Goal: Task Accomplishment & Management: Manage account settings

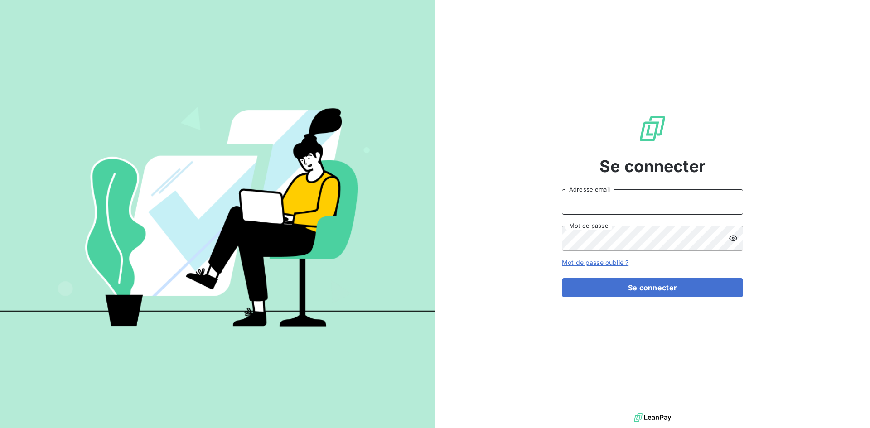
click at [611, 205] on input "Adresse email" at bounding box center [652, 201] width 181 height 25
type input "glebourdonnec@pgc.fr"
click at [562, 278] on button "Se connecter" at bounding box center [652, 287] width 181 height 19
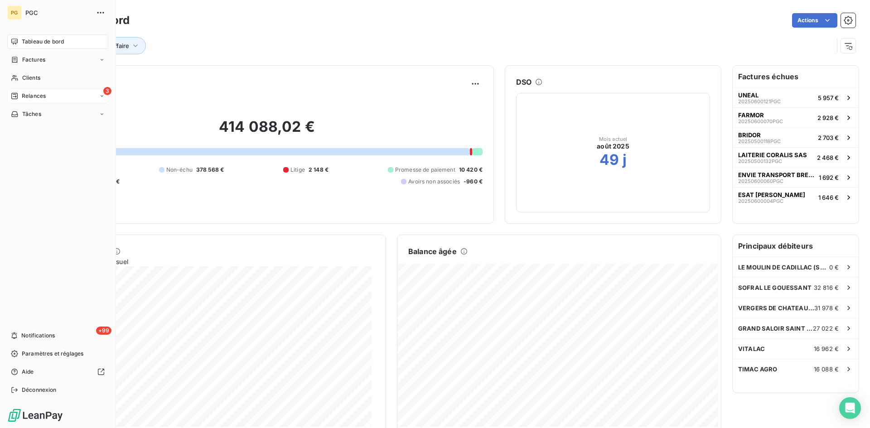
click at [12, 97] on icon at bounding box center [14, 96] width 6 height 6
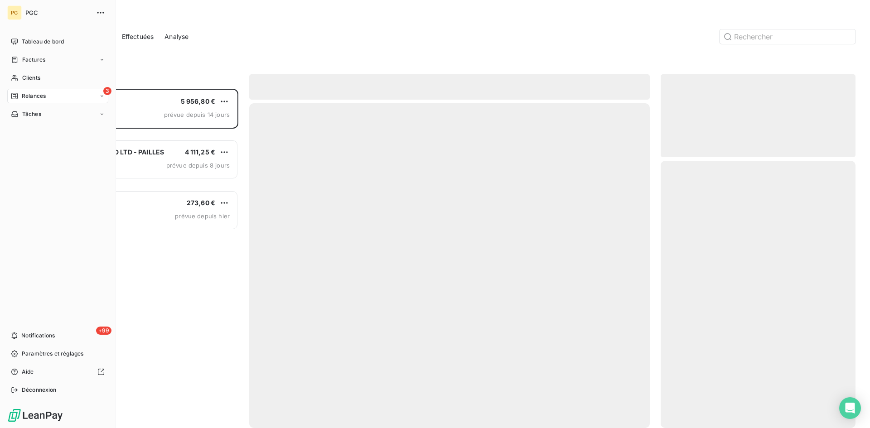
scroll to position [332, 188]
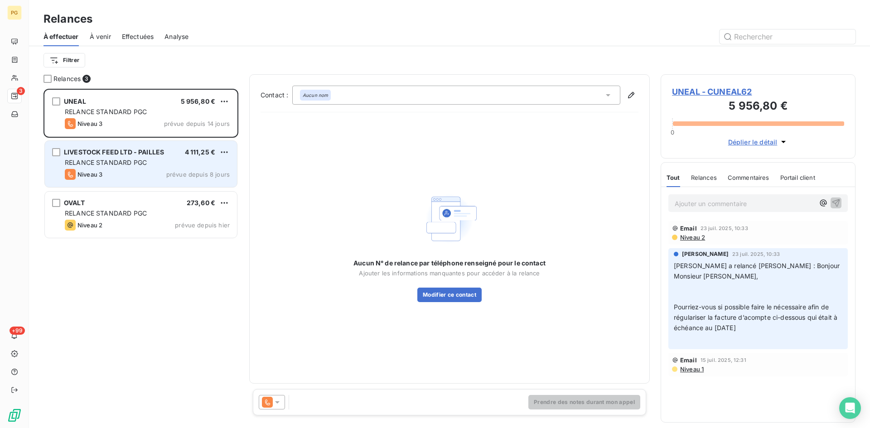
click at [164, 166] on div "RELANCE STANDARD PGC" at bounding box center [147, 162] width 165 height 9
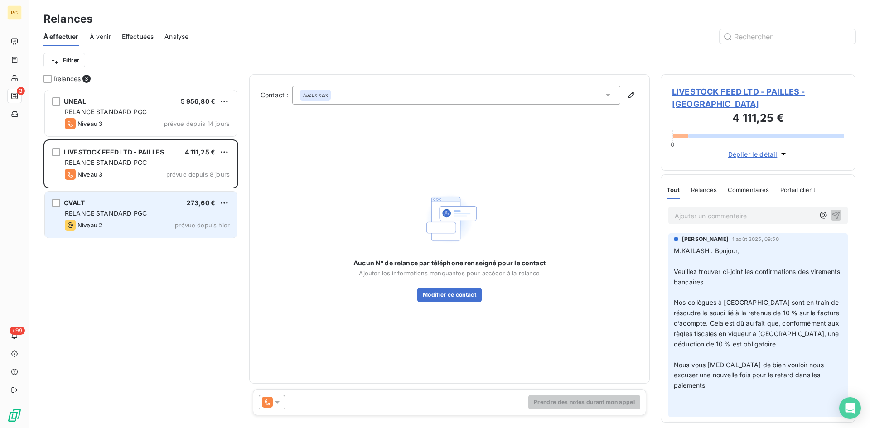
click at [91, 210] on span "RELANCE STANDARD PGC" at bounding box center [106, 213] width 82 height 8
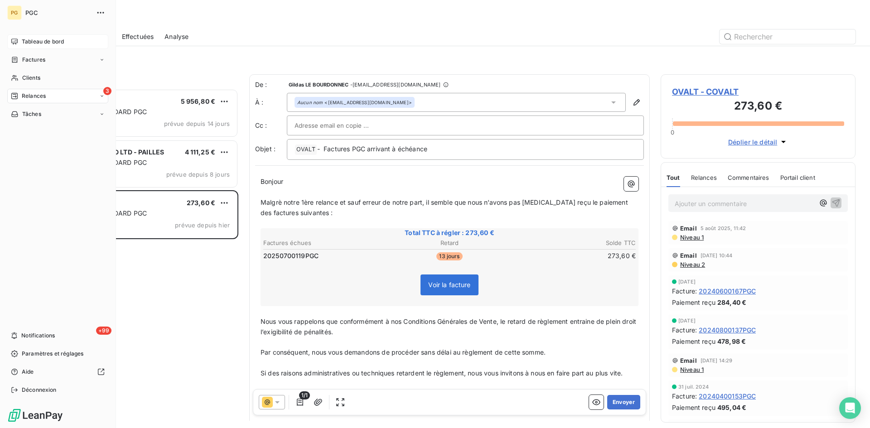
click at [38, 39] on span "Tableau de bord" at bounding box center [43, 42] width 42 height 8
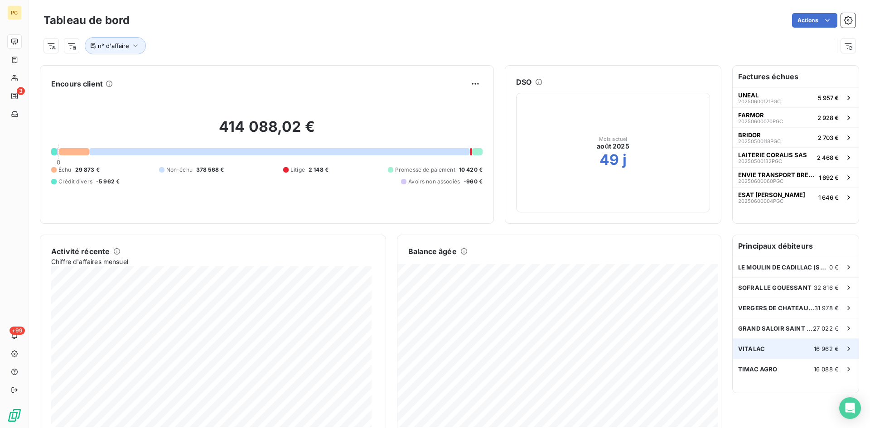
click at [776, 351] on div "VITALAC 16 962 €" at bounding box center [795, 349] width 126 height 20
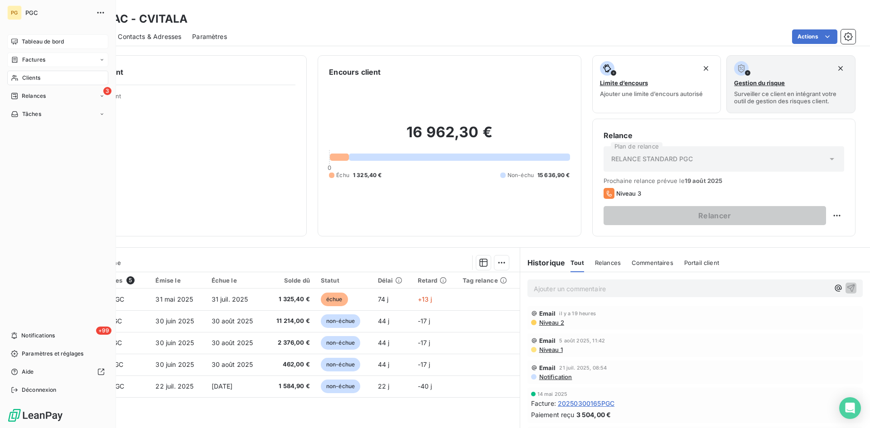
click at [34, 55] on div "Factures" at bounding box center [57, 60] width 101 height 14
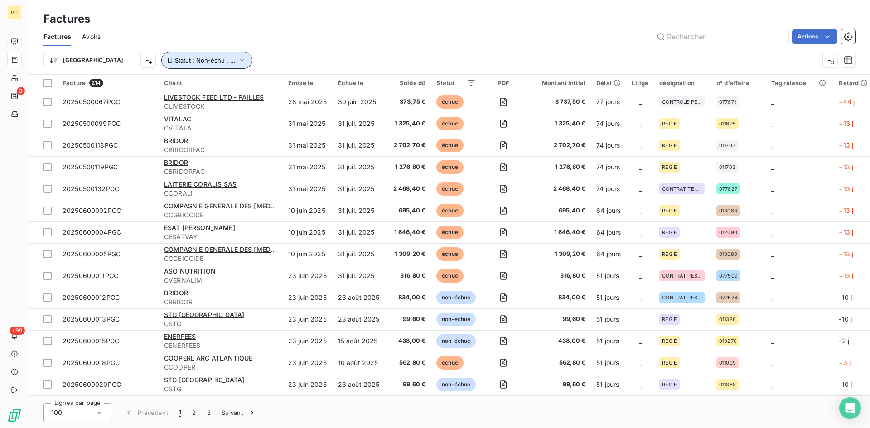
click at [240, 61] on icon "button" at bounding box center [242, 60] width 4 height 3
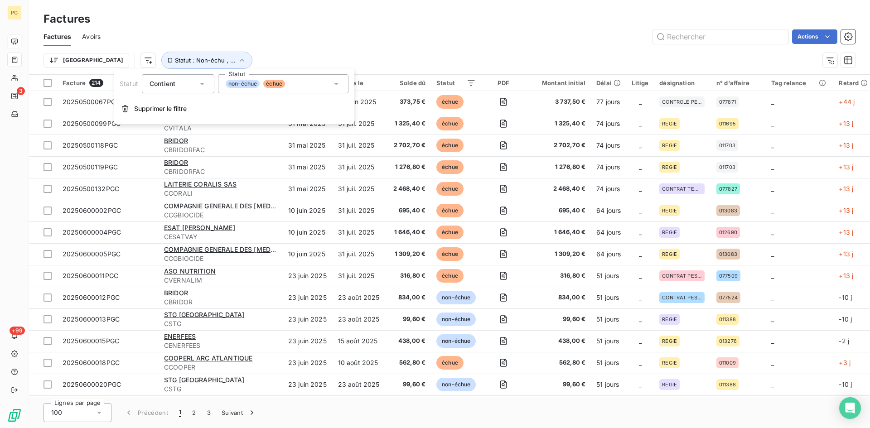
click at [332, 15] on div "Factures" at bounding box center [449, 19] width 841 height 16
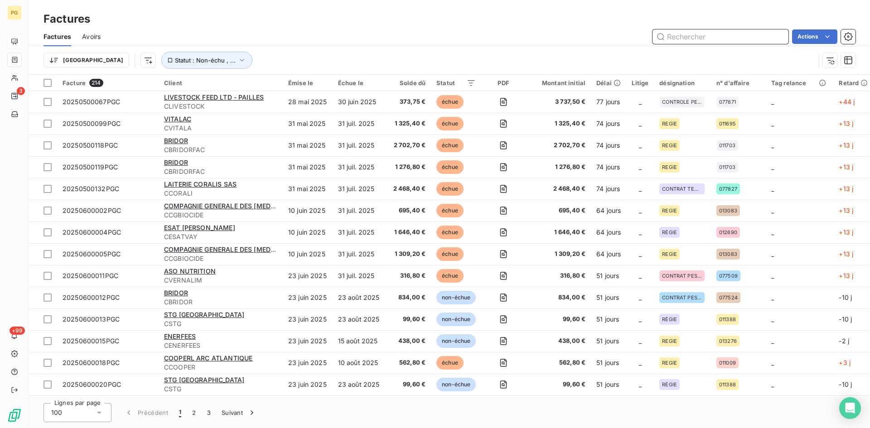
click at [754, 35] on input "text" at bounding box center [720, 36] width 136 height 14
type input "guyot"
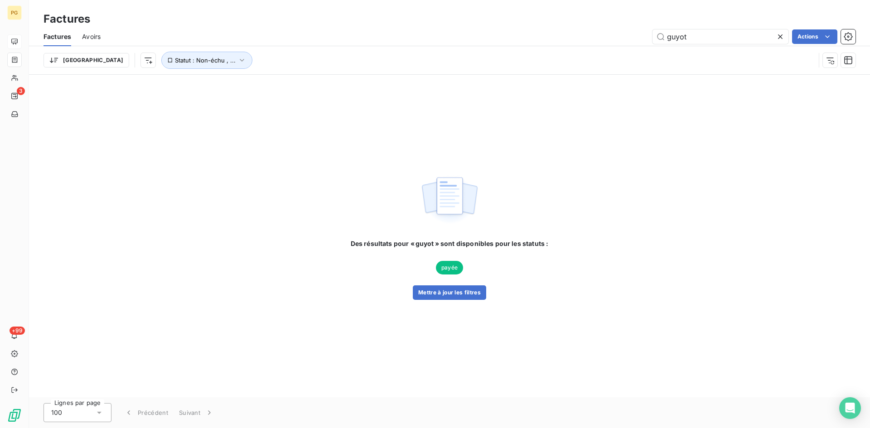
click at [452, 269] on span "payée" at bounding box center [449, 268] width 27 height 14
click at [450, 295] on button "Mettre à jour les filtres" at bounding box center [449, 292] width 73 height 14
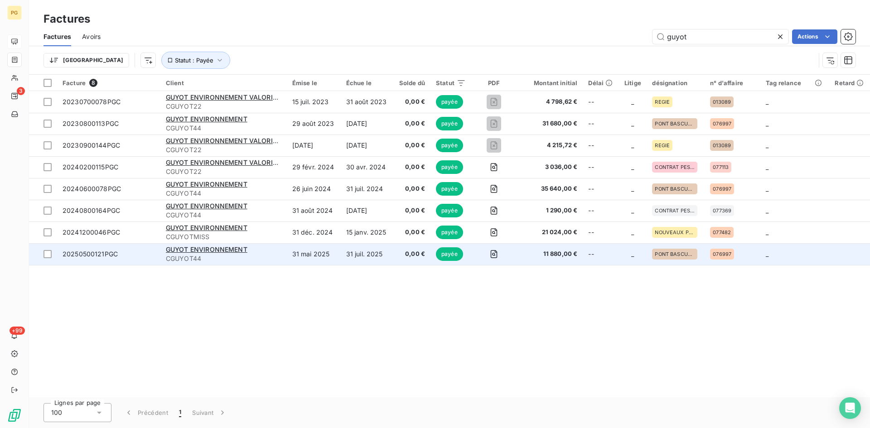
click at [364, 255] on td "31 juil. 2025" at bounding box center [367, 254] width 53 height 22
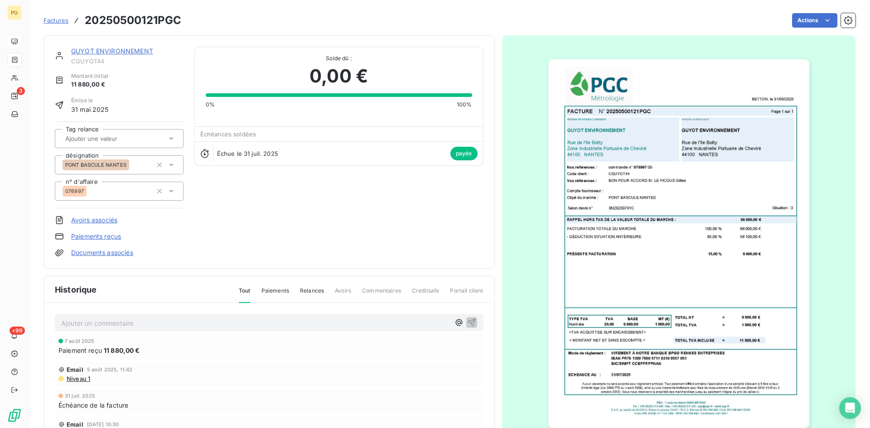
click at [519, 232] on div at bounding box center [679, 243] width 354 height 417
